Goal: Find specific page/section: Find specific page/section

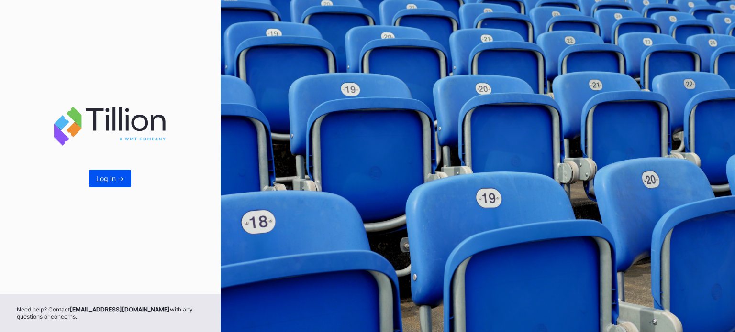
click at [121, 179] on div "Log In ->" at bounding box center [110, 179] width 28 height 8
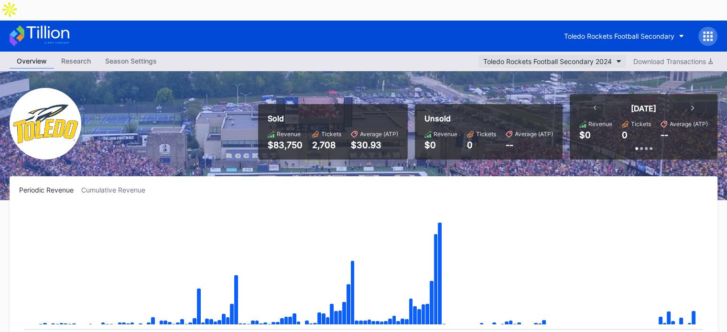
click at [589, 57] on div "Toledo Rockets Football Secondary 2024" at bounding box center [548, 61] width 129 height 8
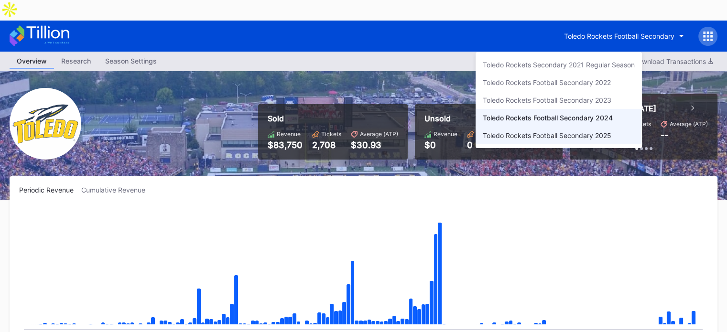
click at [563, 133] on div "Toledo Rockets Football Secondary 2025" at bounding box center [547, 136] width 129 height 8
